Goal: Task Accomplishment & Management: Manage account settings

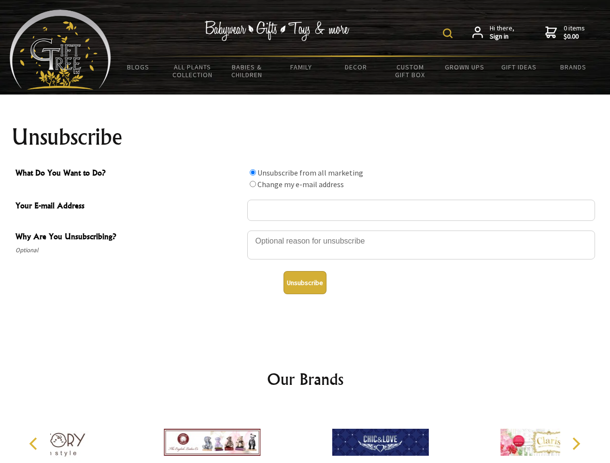
click at [449, 33] on img at bounding box center [448, 33] width 10 height 10
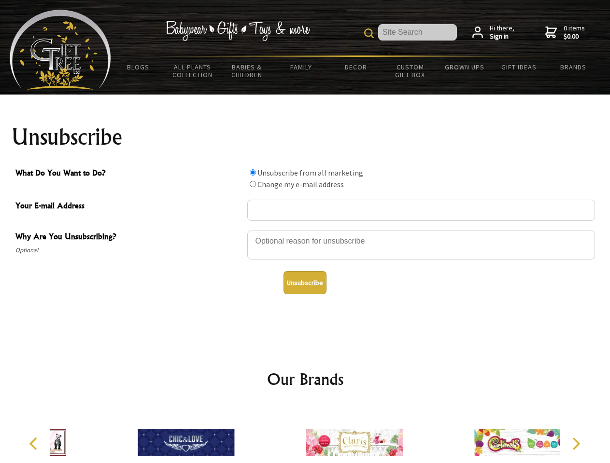
click at [305, 230] on div at bounding box center [421, 247] width 348 height 34
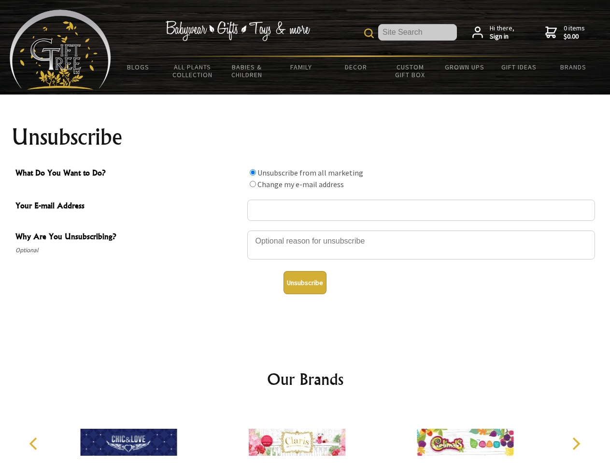
click at [252, 172] on input "What Do You Want to Do?" at bounding box center [253, 172] width 6 height 6
click at [252, 184] on input "What Do You Want to Do?" at bounding box center [253, 184] width 6 height 6
radio input "true"
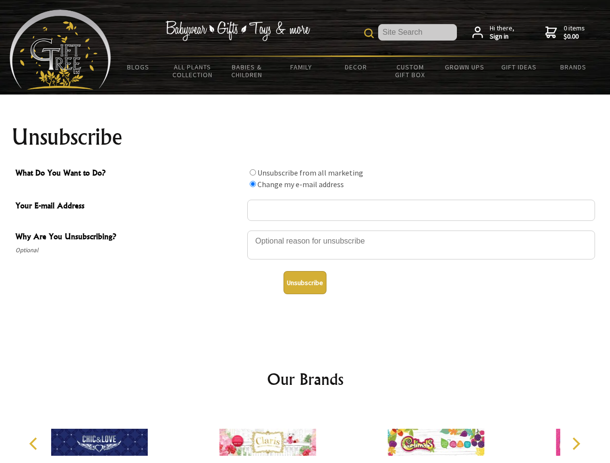
click at [305, 283] on button "Unsubscribe" at bounding box center [304, 282] width 43 height 23
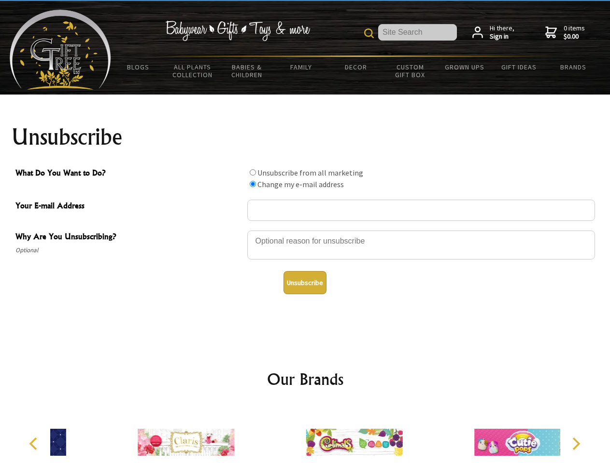
click at [305, 435] on div at bounding box center [354, 443] width 168 height 75
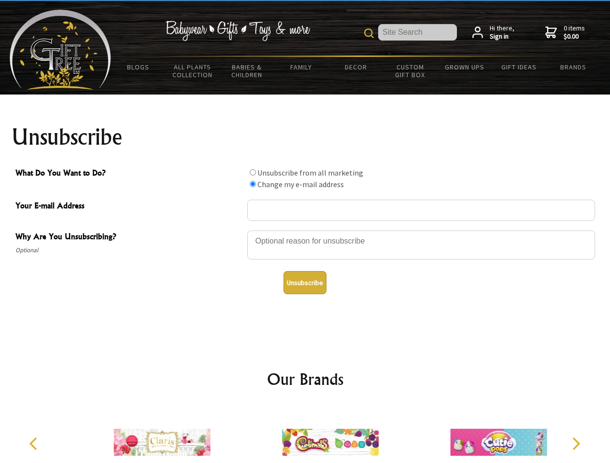
click at [35, 444] on icon "Previous" at bounding box center [34, 444] width 13 height 13
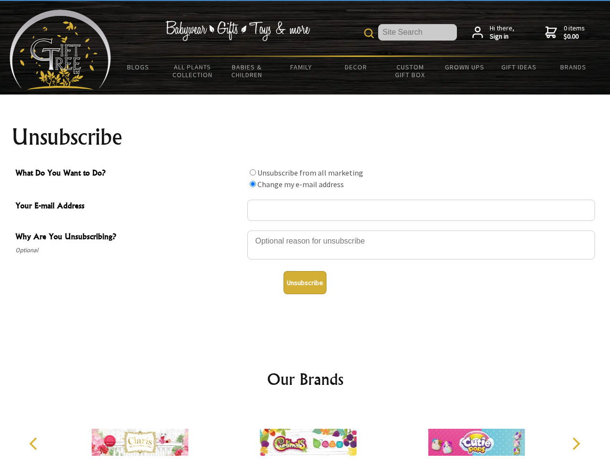
click at [575, 444] on icon "Next" at bounding box center [575, 444] width 13 height 13
